Goal: Task Accomplishment & Management: Use online tool/utility

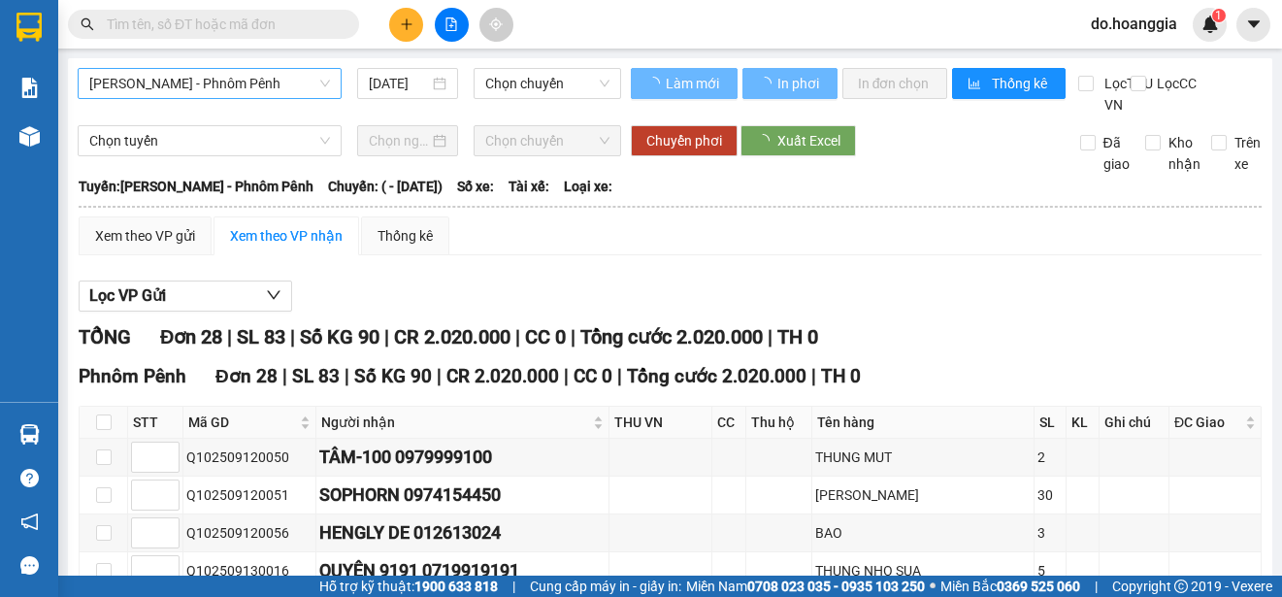
type input "[DATE]"
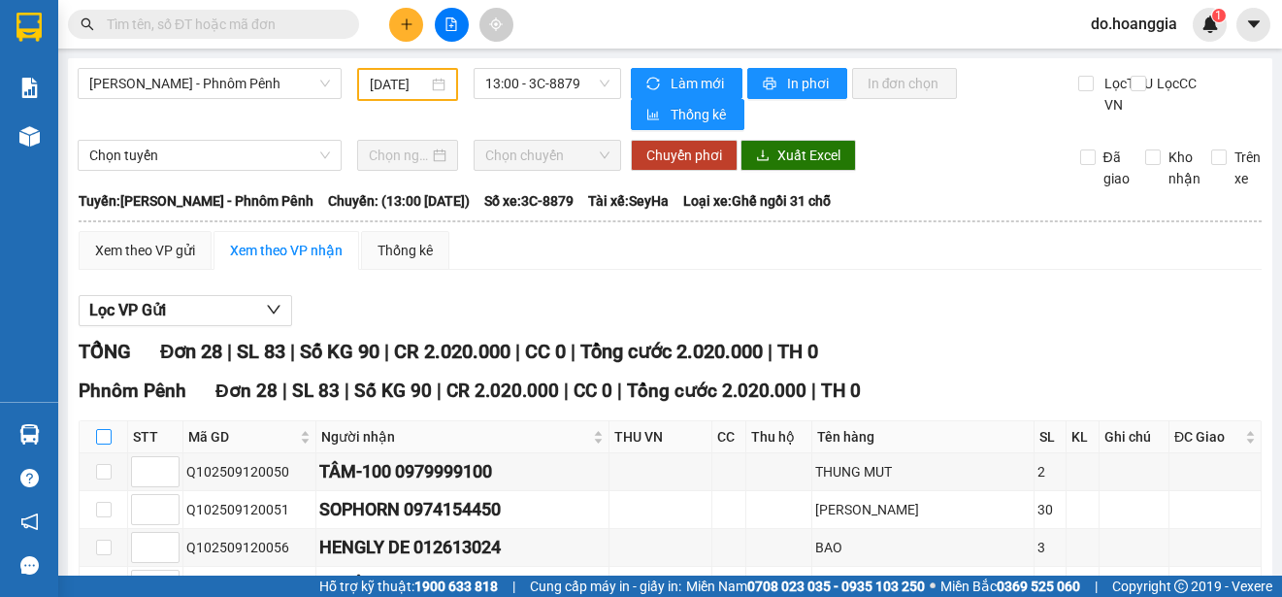
click at [105, 444] on input "checkbox" at bounding box center [104, 437] width 16 height 16
checkbox input "true"
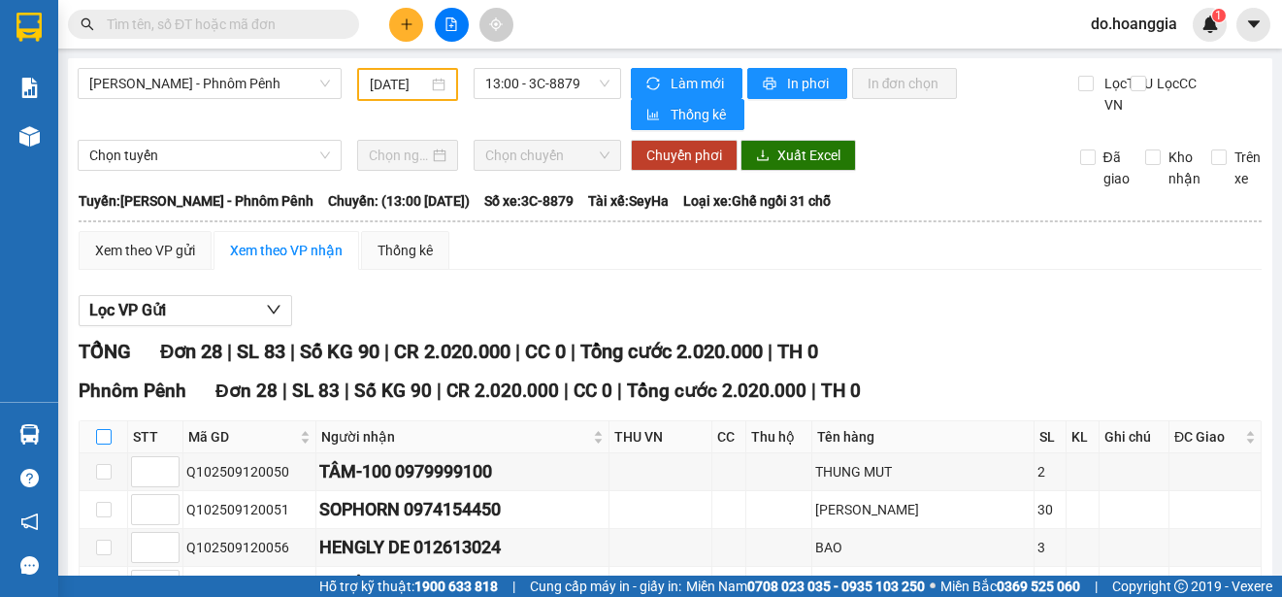
checkbox input "true"
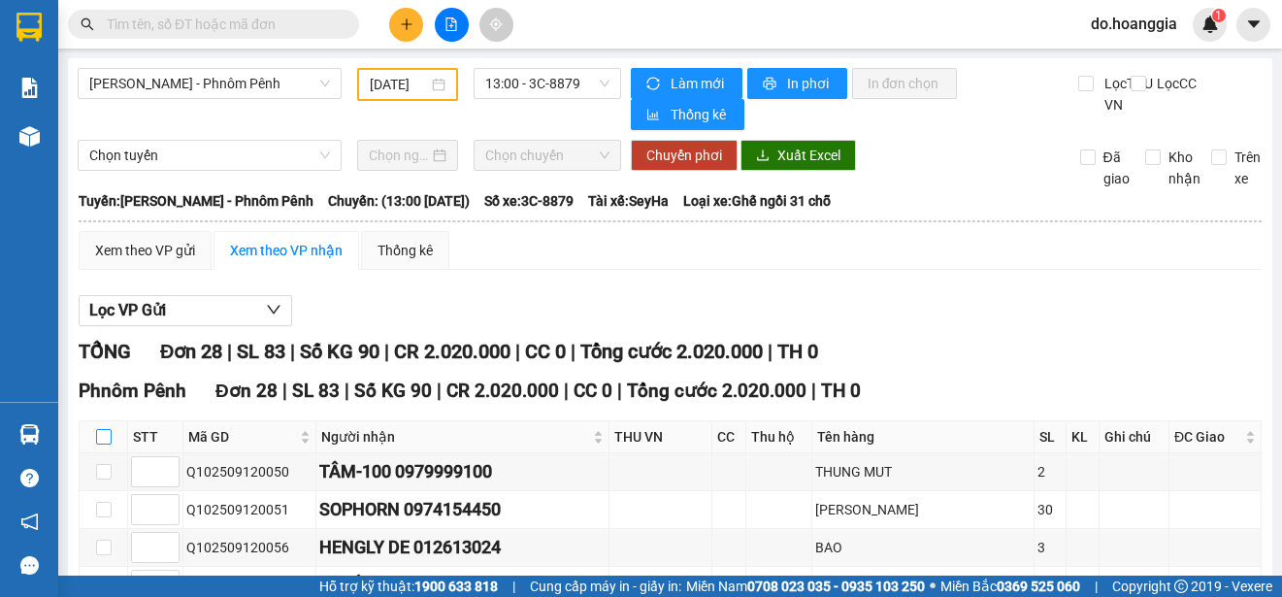
checkbox input "true"
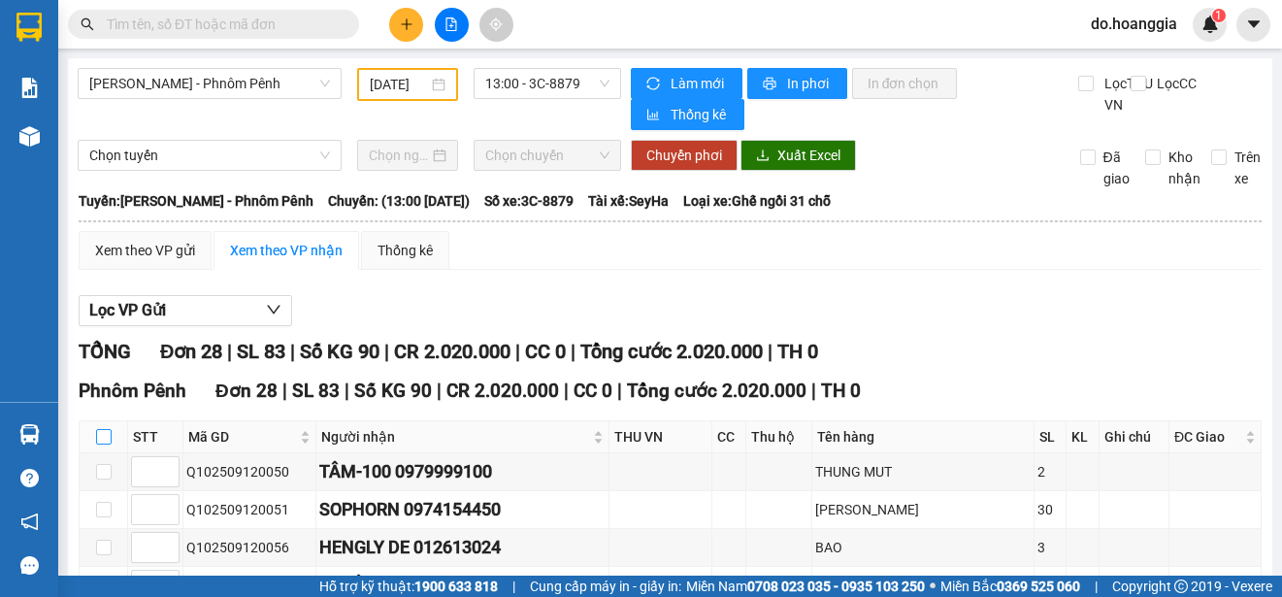
checkbox input "true"
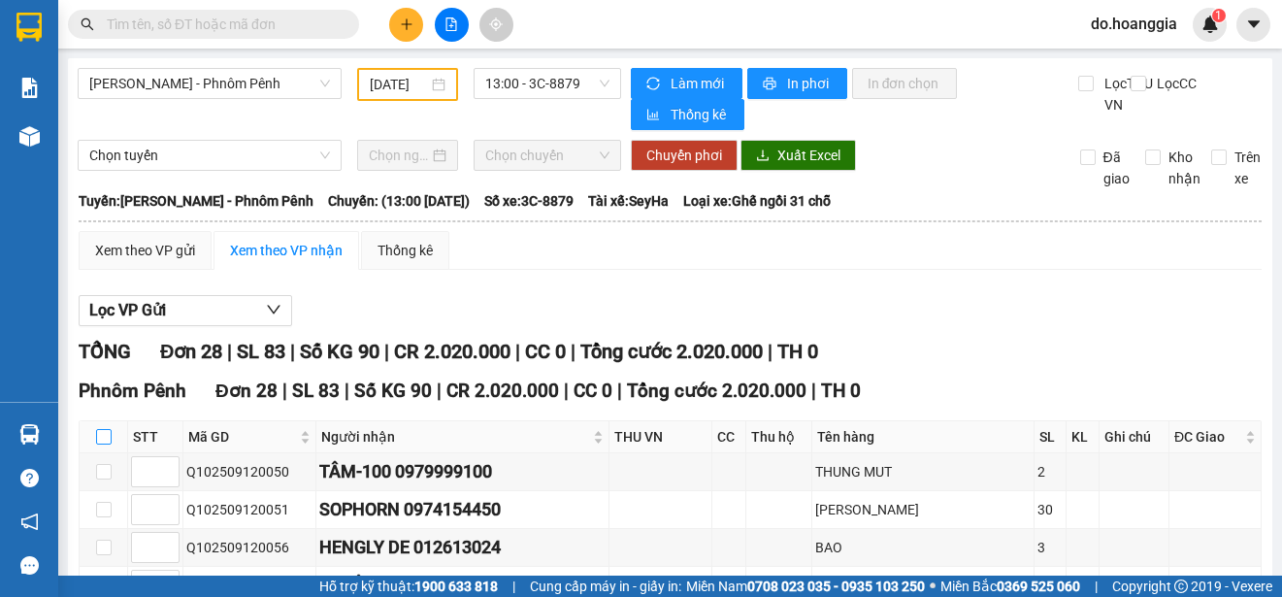
checkbox input "true"
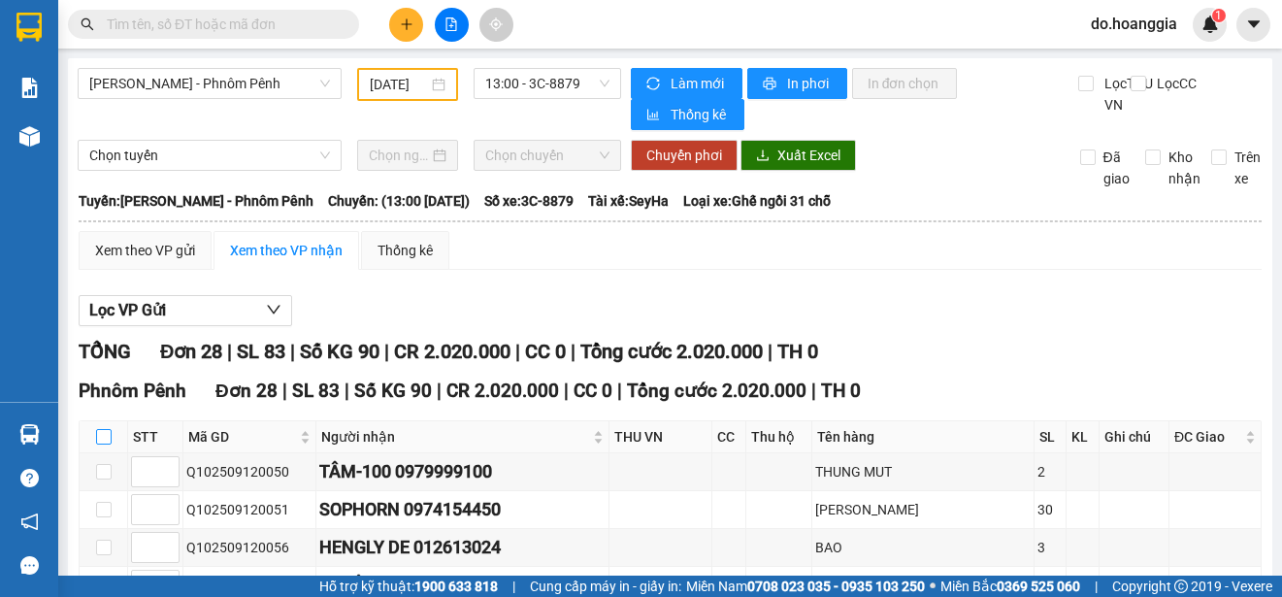
checkbox input "true"
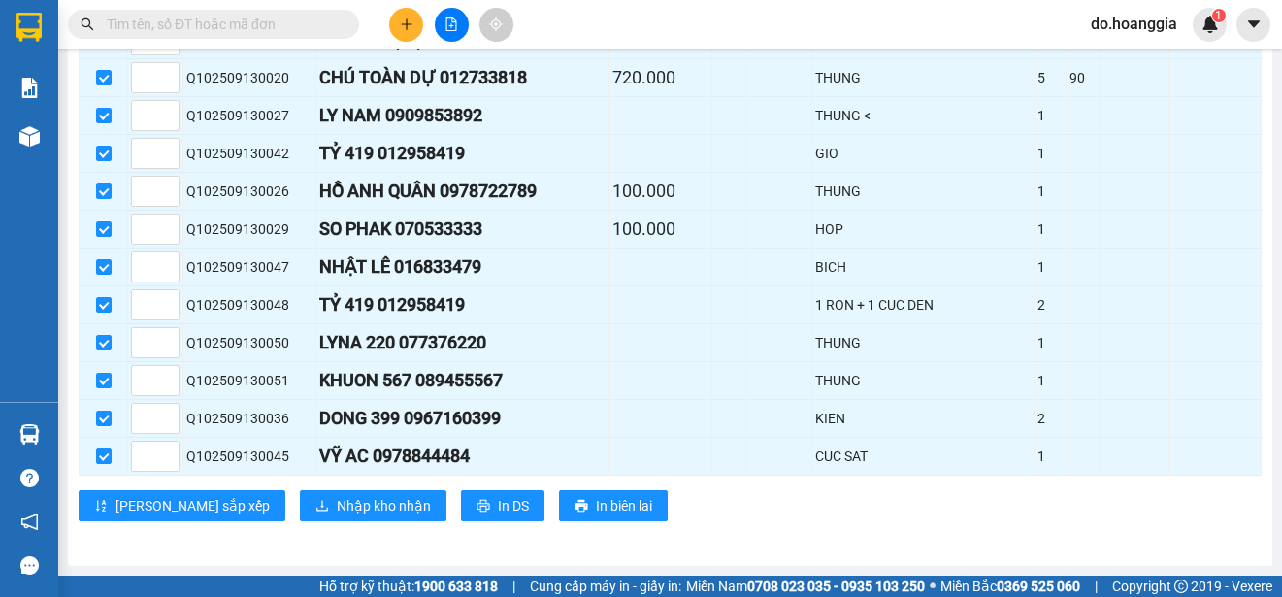
scroll to position [1044, 0]
click at [337, 509] on span "Nhập kho nhận" at bounding box center [384, 505] width 94 height 21
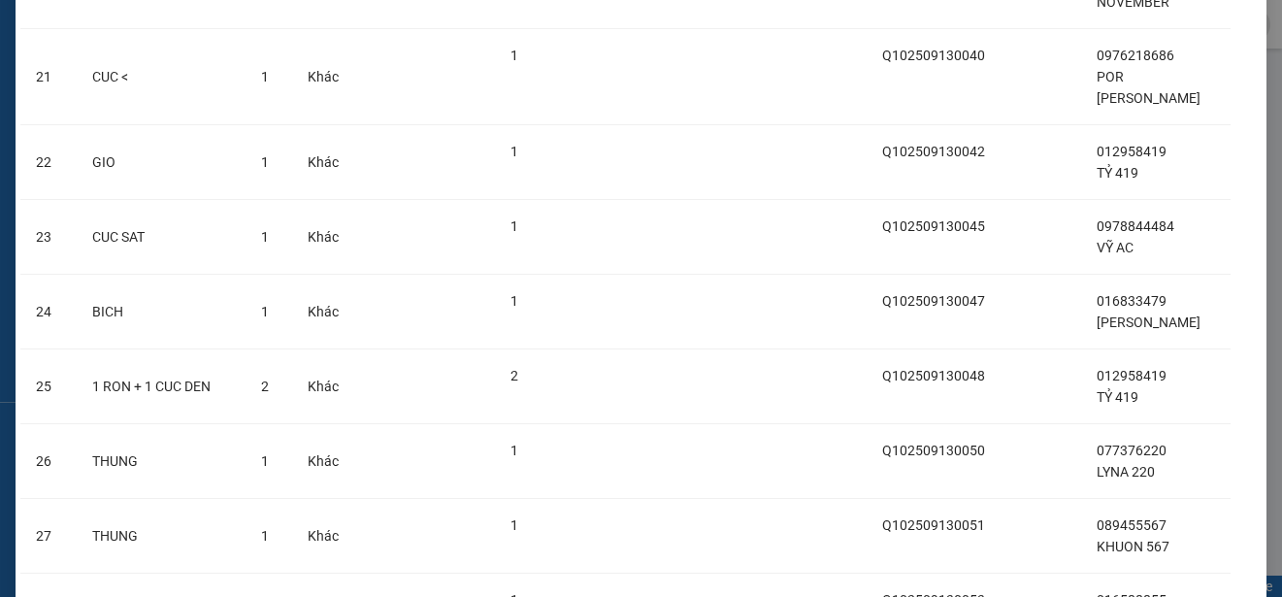
scroll to position [1865, 0]
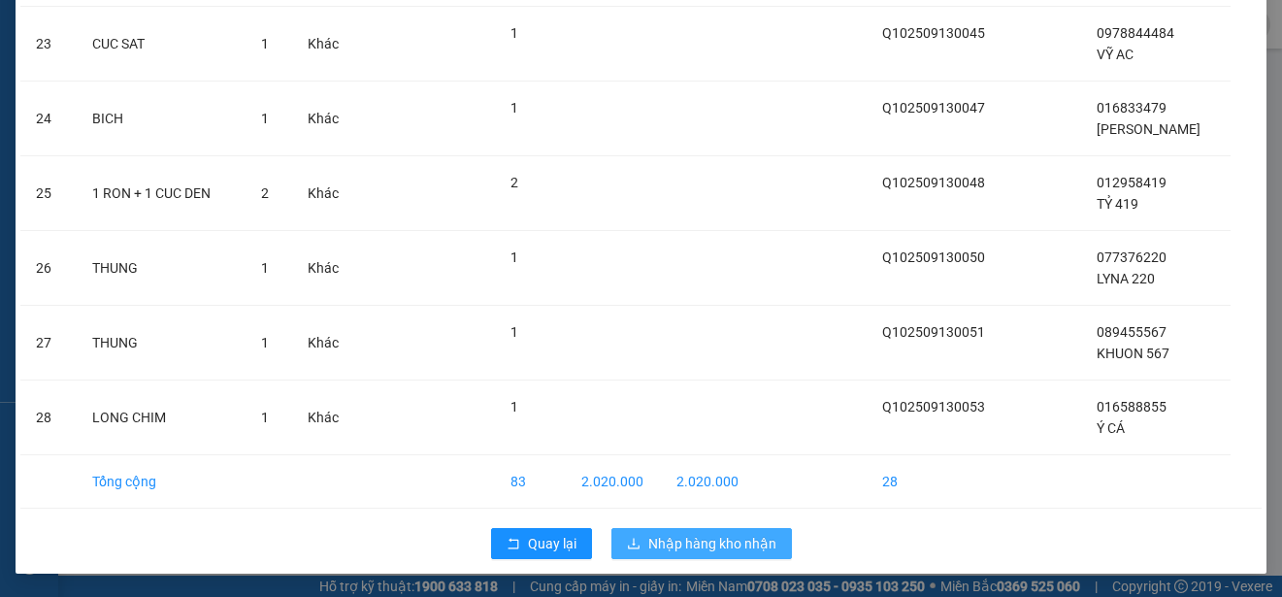
click at [703, 544] on span "Nhập hàng kho nhận" at bounding box center [712, 543] width 128 height 21
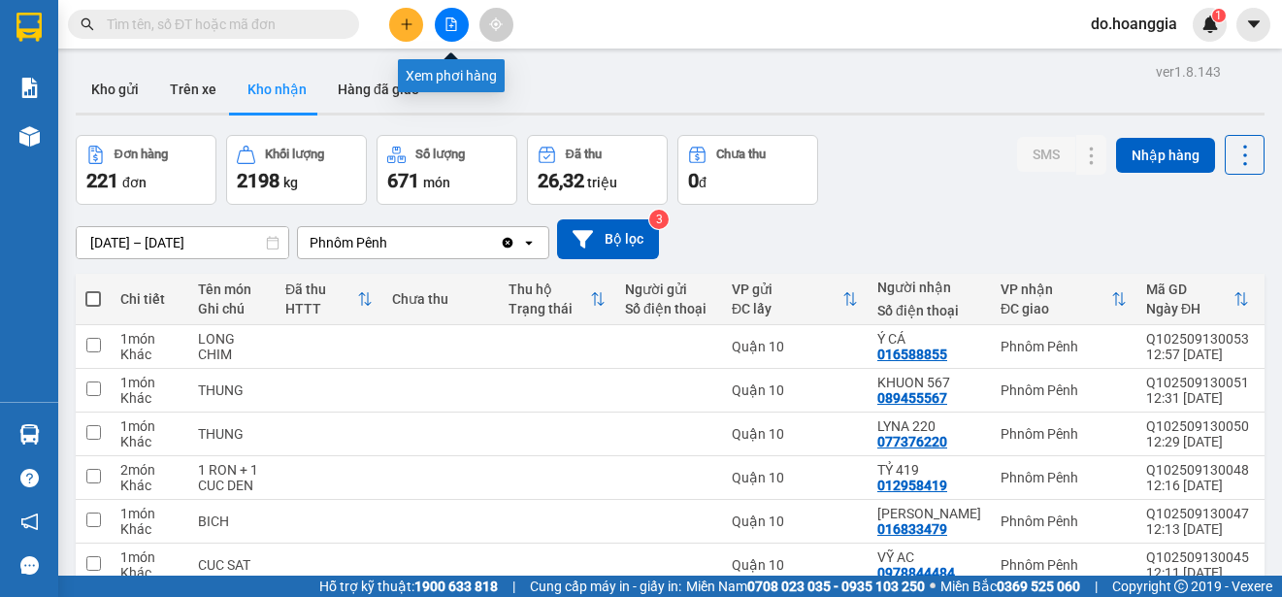
click at [449, 24] on icon "file-add" at bounding box center [452, 24] width 14 height 14
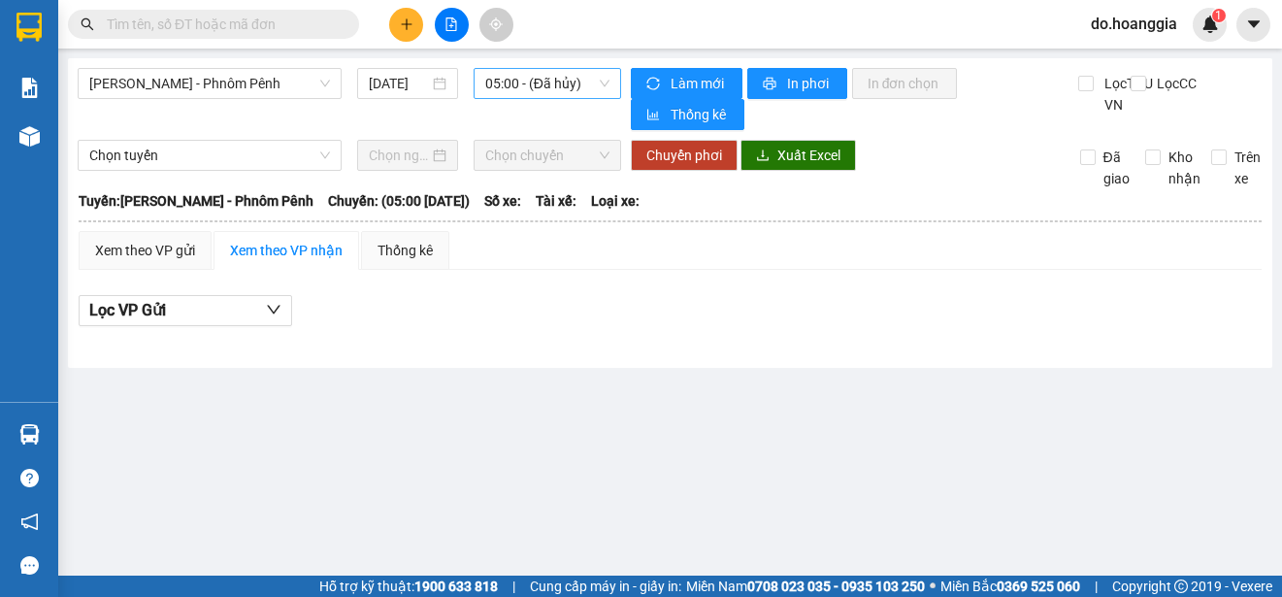
click at [527, 80] on span "05:00 - (Đã hủy)" at bounding box center [547, 83] width 124 height 29
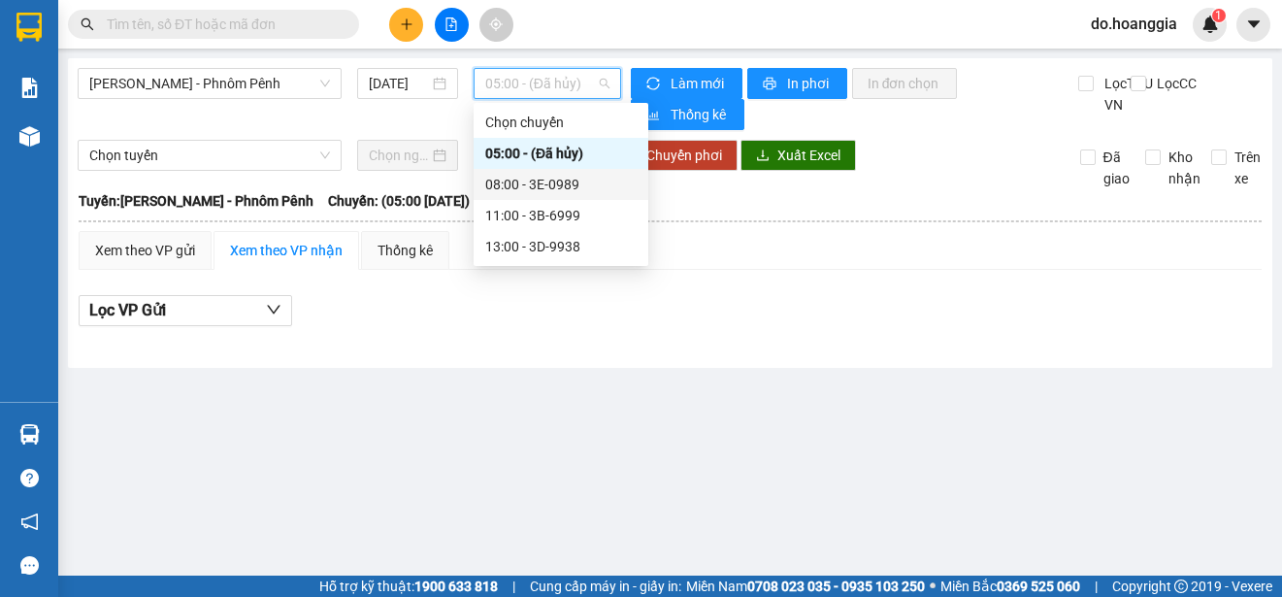
click at [536, 179] on div "08:00 - 3E-0989" at bounding box center [560, 184] width 151 height 21
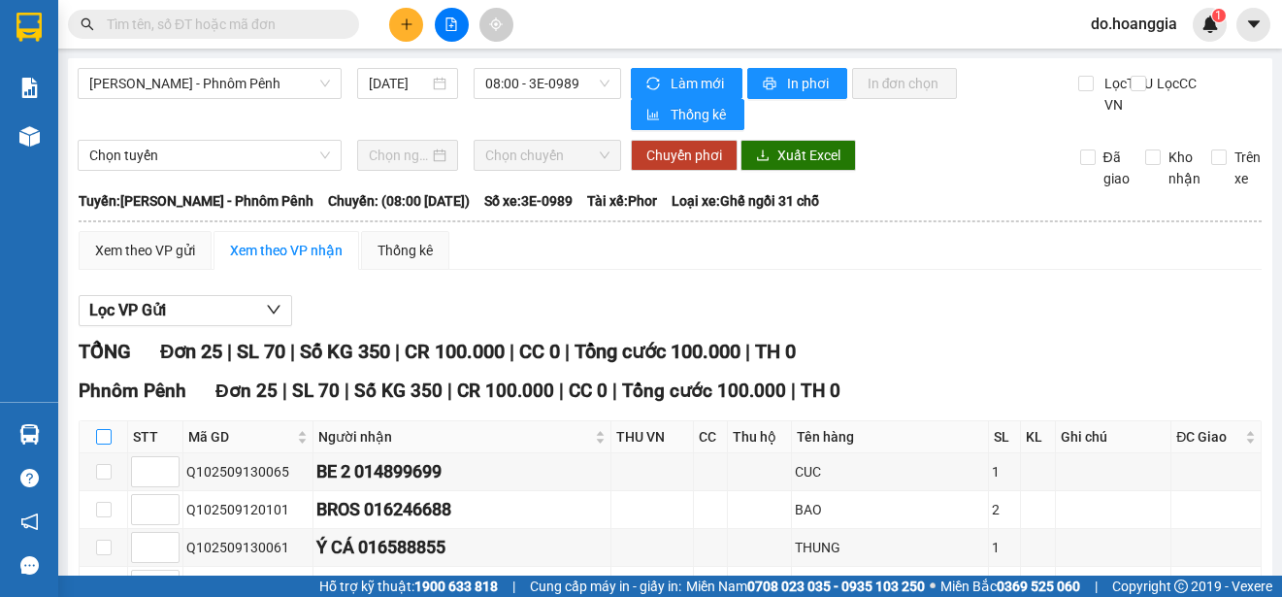
click at [105, 445] on input "checkbox" at bounding box center [104, 437] width 16 height 16
checkbox input "true"
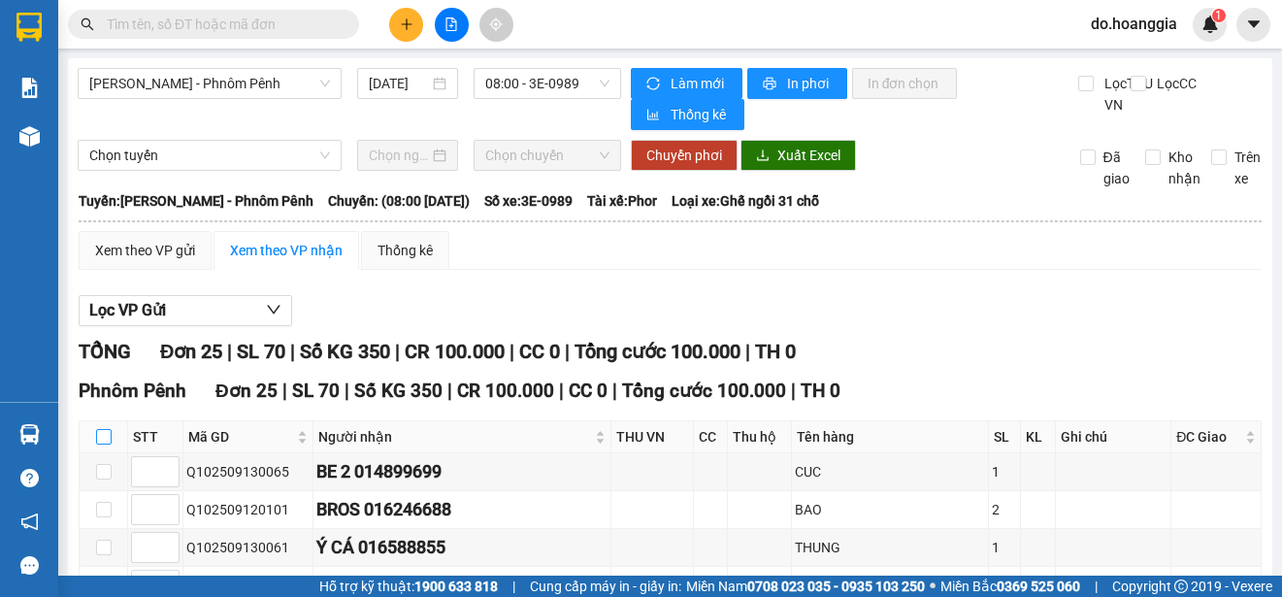
checkbox input "true"
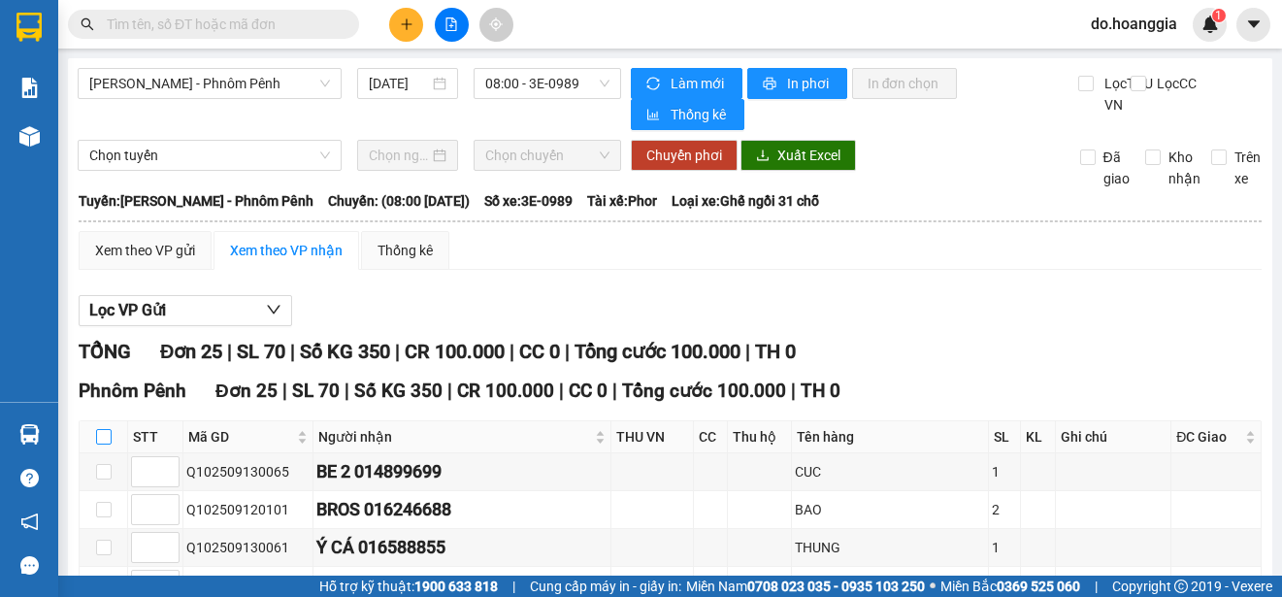
checkbox input "true"
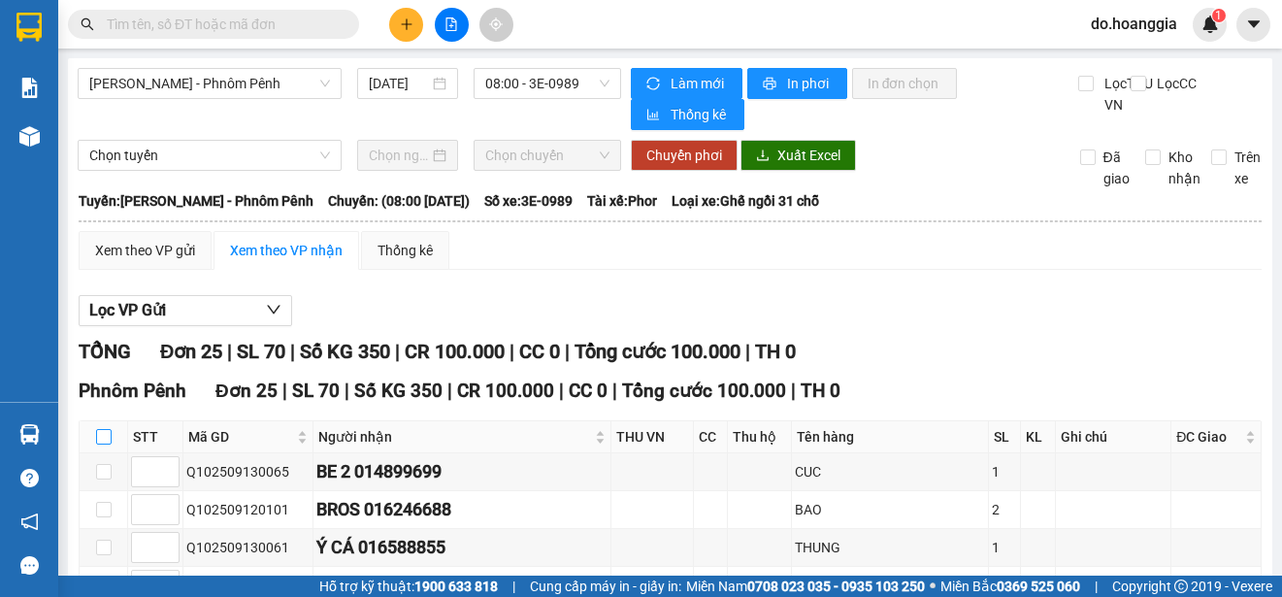
checkbox input "true"
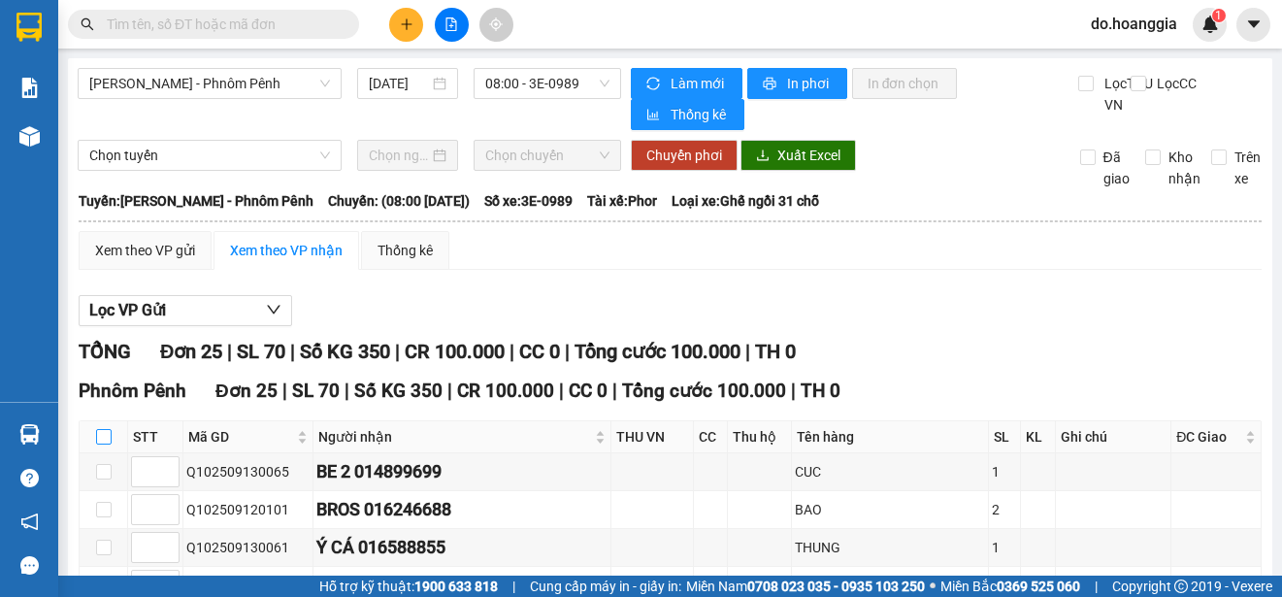
checkbox input "true"
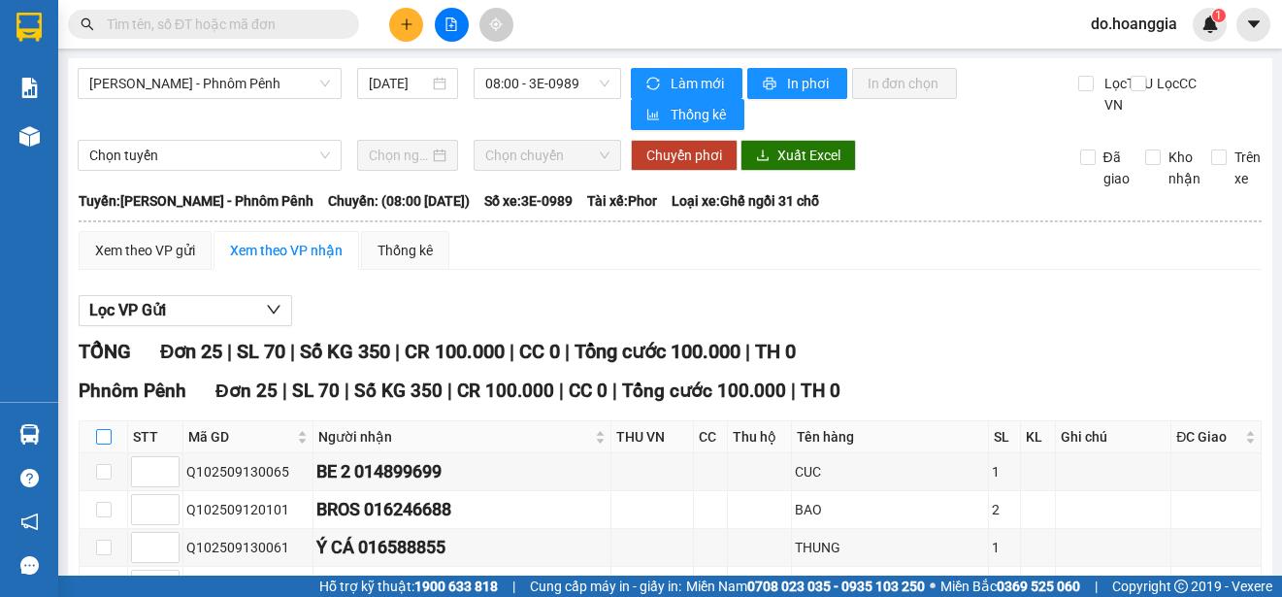
checkbox input "true"
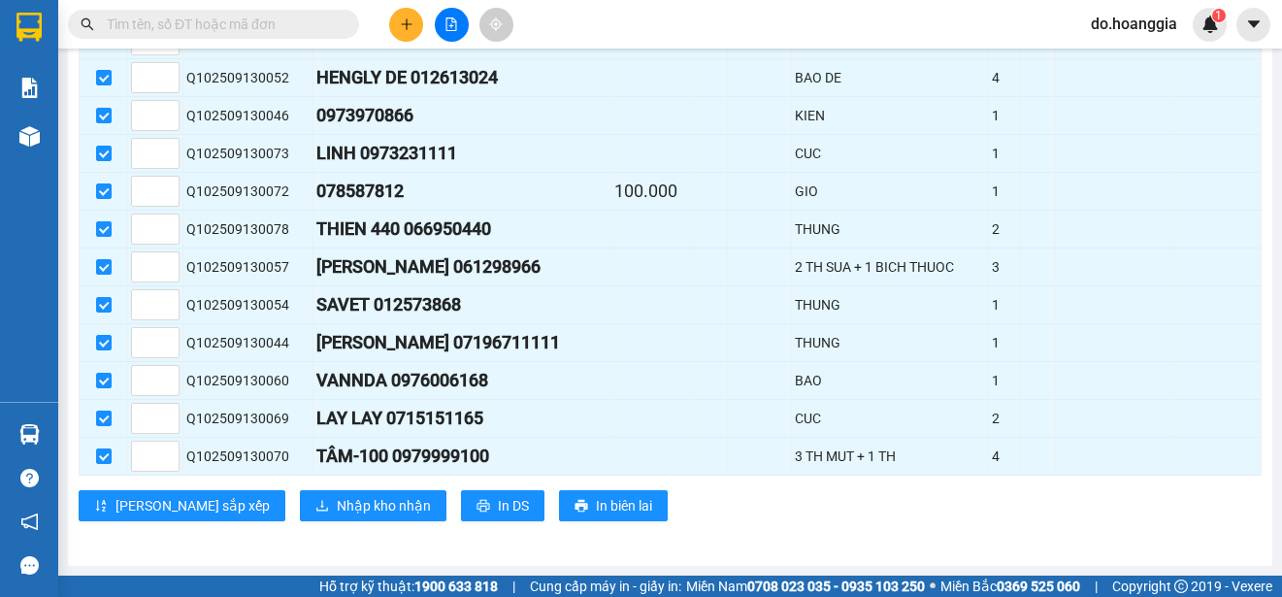
scroll to position [931, 0]
click at [337, 503] on span "Nhập kho nhận" at bounding box center [384, 505] width 94 height 21
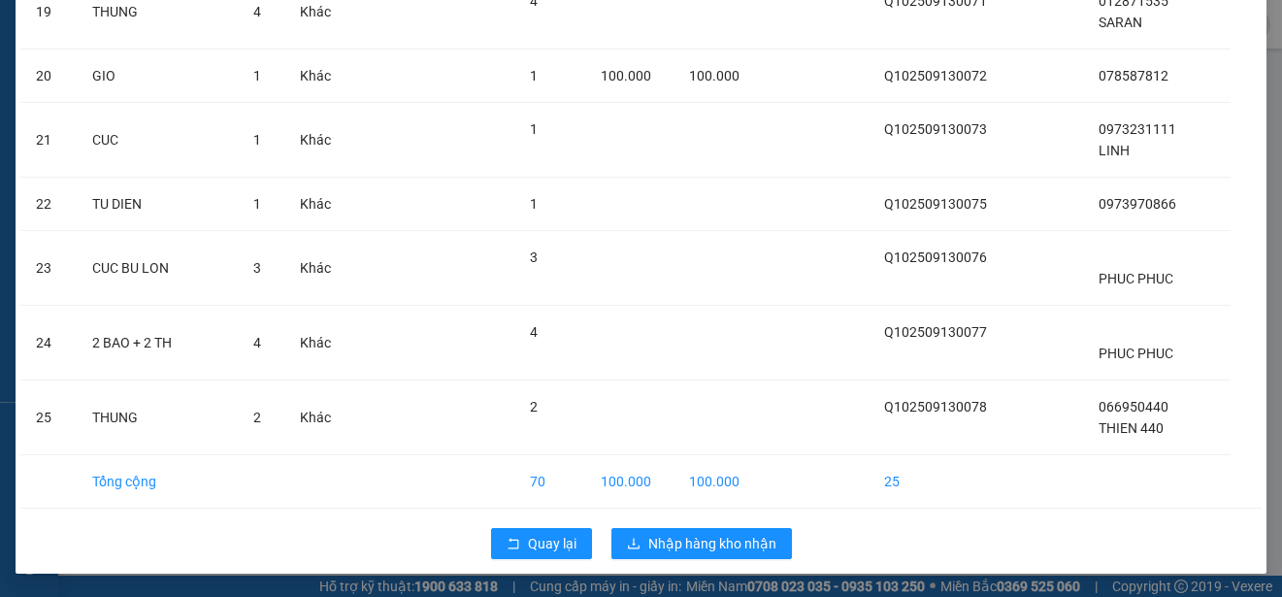
scroll to position [1555, 0]
click at [659, 540] on span "Nhập hàng kho nhận" at bounding box center [712, 543] width 128 height 21
